Goal: Task Accomplishment & Management: Manage account settings

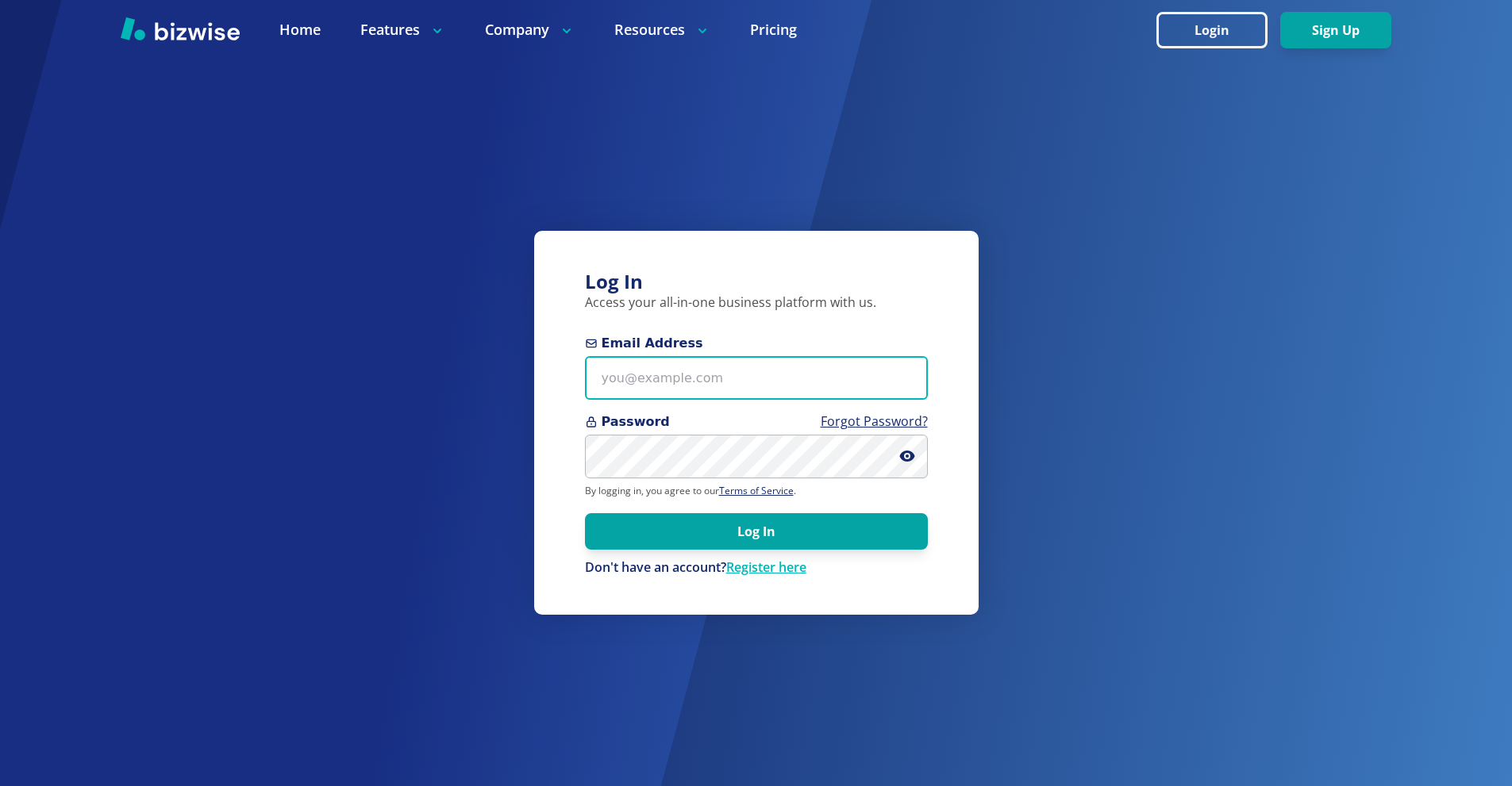
click at [747, 369] on input "Email Address" at bounding box center [757, 378] width 343 height 43
paste input "[EMAIL_ADDRESS][DOMAIN_NAME]"
type input "[EMAIL_ADDRESS][DOMAIN_NAME]"
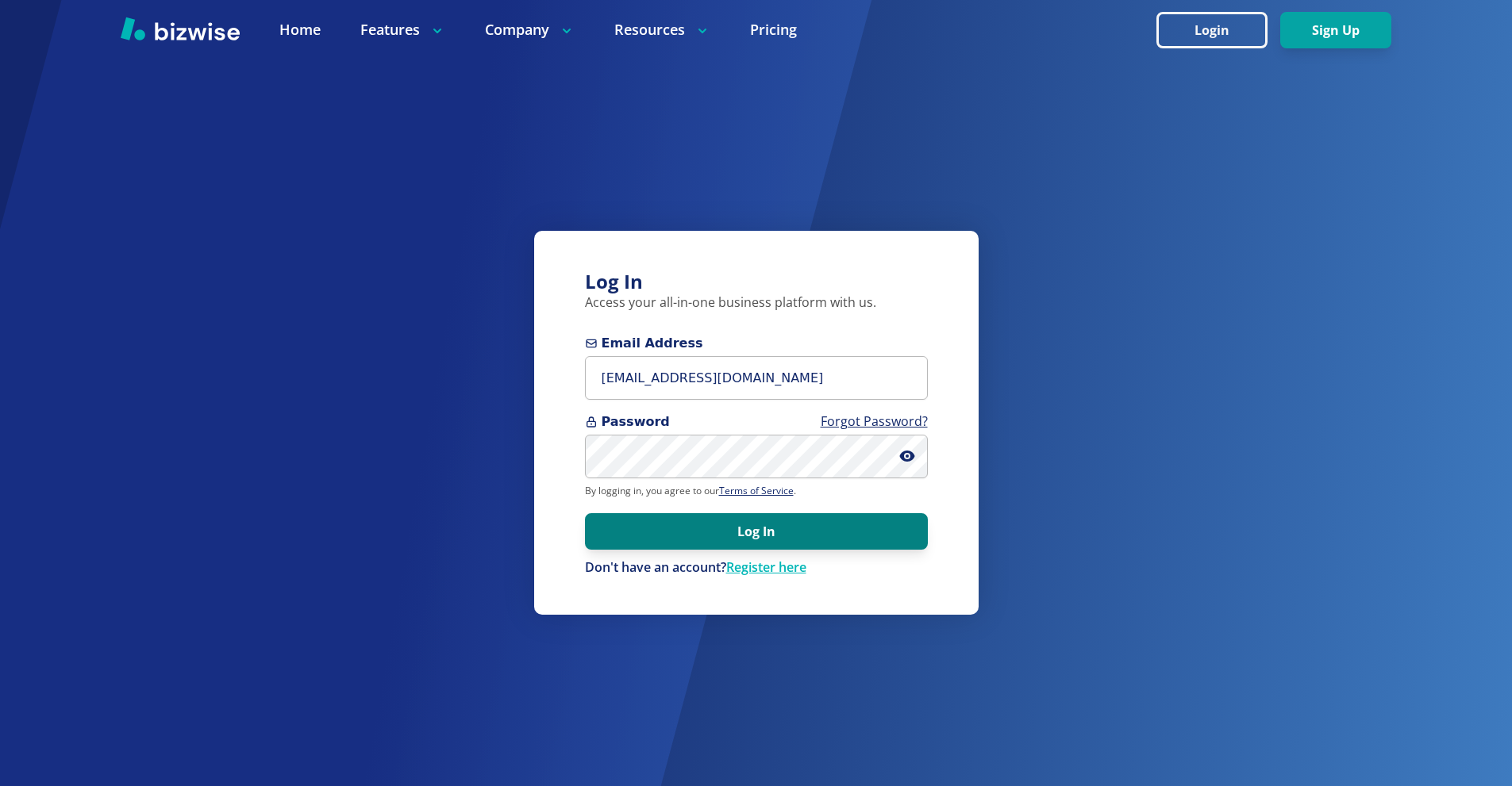
click at [769, 533] on button "Log In" at bounding box center [757, 531] width 343 height 36
